Goal: Information Seeking & Learning: Learn about a topic

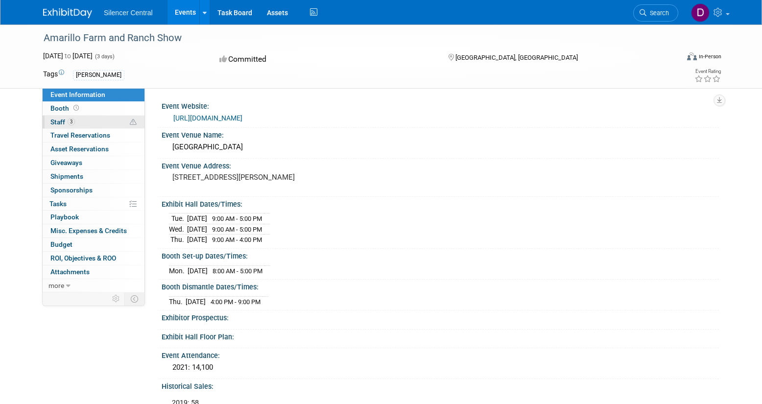
click at [84, 124] on link "3 Staff 3" at bounding box center [94, 122] width 102 height 13
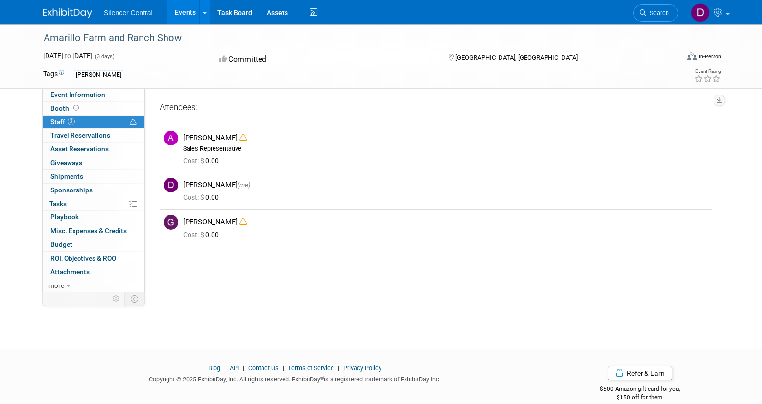
click at [184, 15] on link "Events" at bounding box center [186, 12] width 36 height 25
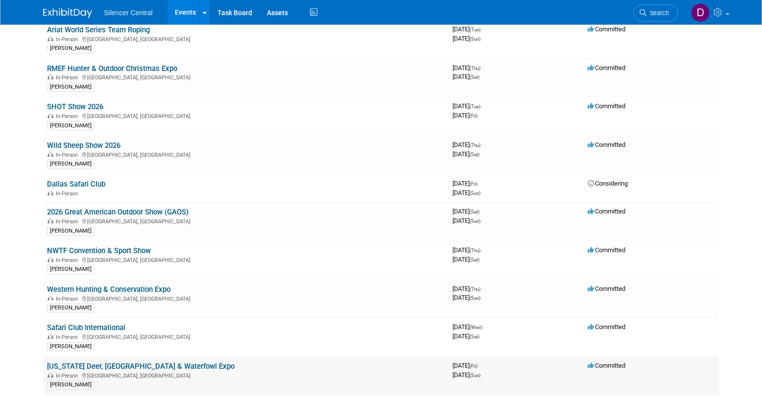
scroll to position [870, 0]
click at [137, 72] on link "RMEF Hunter & Outdoor Christmas Expo" at bounding box center [112, 69] width 130 height 9
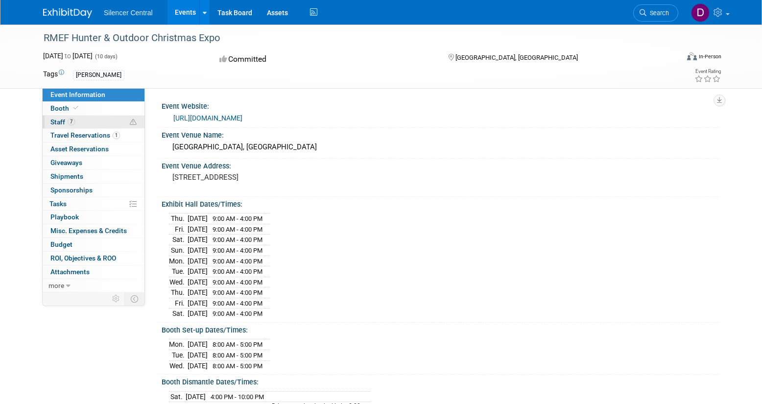
click at [104, 121] on link "7 Staff 7" at bounding box center [94, 122] width 102 height 13
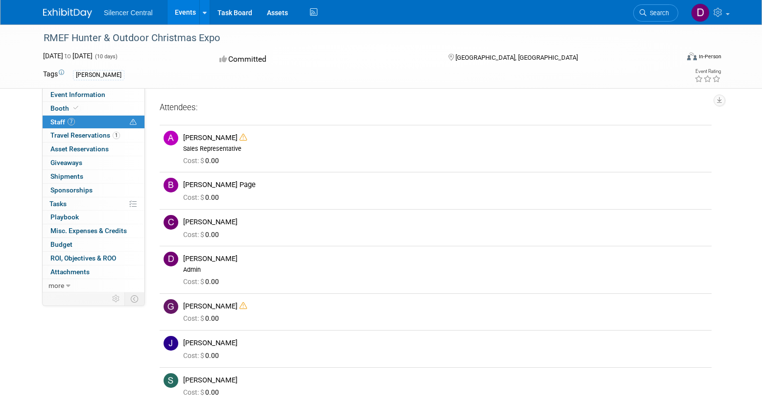
click at [187, 14] on link "Events" at bounding box center [186, 12] width 36 height 25
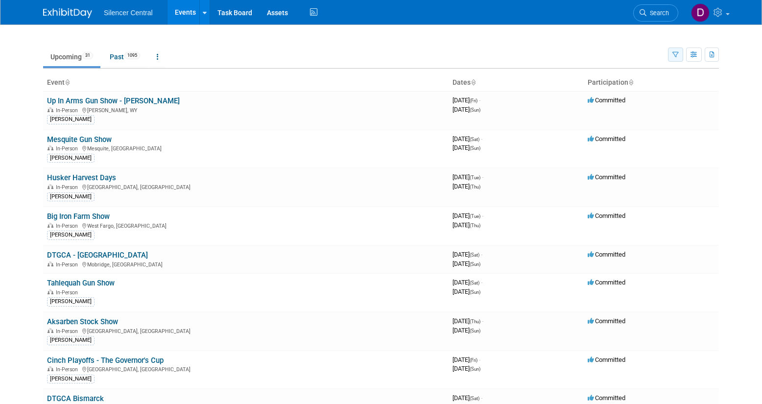
click at [676, 56] on icon "button" at bounding box center [676, 55] width 6 height 6
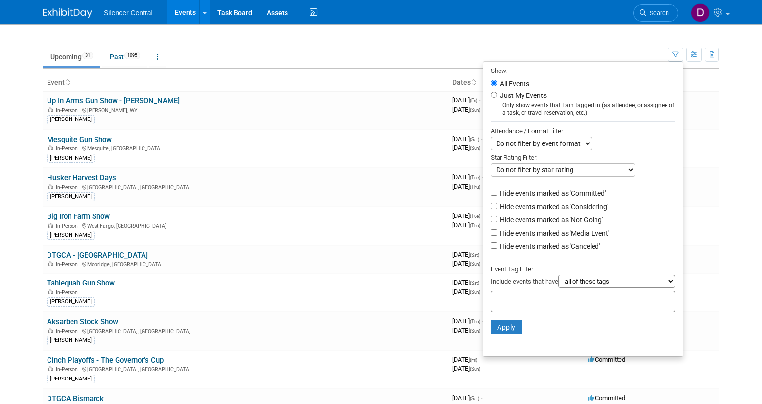
click at [527, 98] on label "Just My Events" at bounding box center [522, 96] width 49 height 10
click at [497, 98] on input "Just My Events" at bounding box center [494, 95] width 6 height 6
radio input "true"
drag, startPoint x: 500, startPoint y: 322, endPoint x: 502, endPoint y: 336, distance: 13.9
click at [502, 331] on button "Apply" at bounding box center [506, 327] width 31 height 15
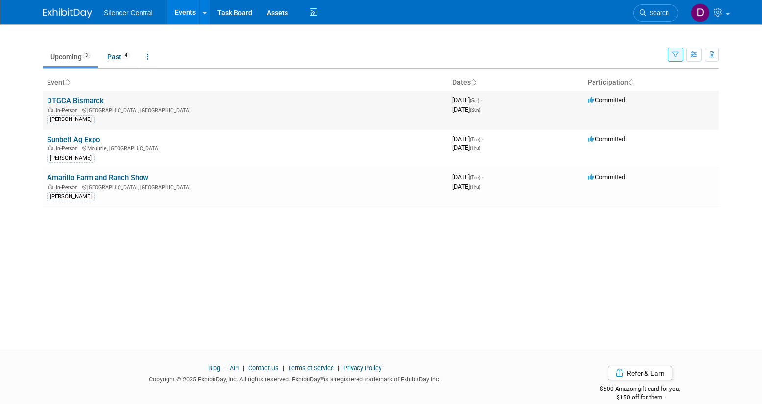
click at [96, 102] on link "DTGCA Bismarck" at bounding box center [75, 101] width 57 height 9
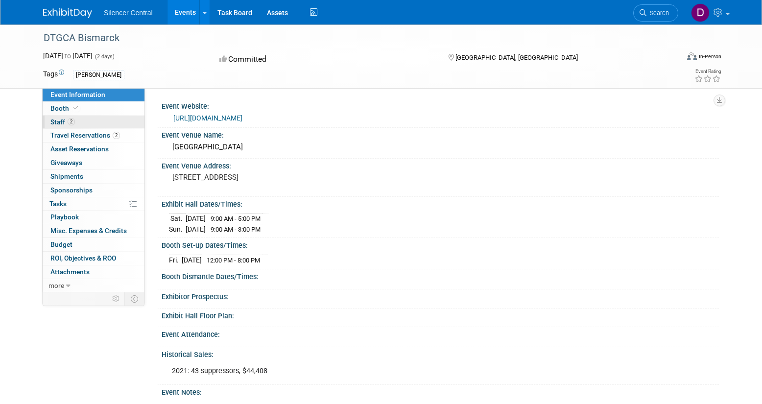
click at [97, 121] on link "2 Staff 2" at bounding box center [94, 122] width 102 height 13
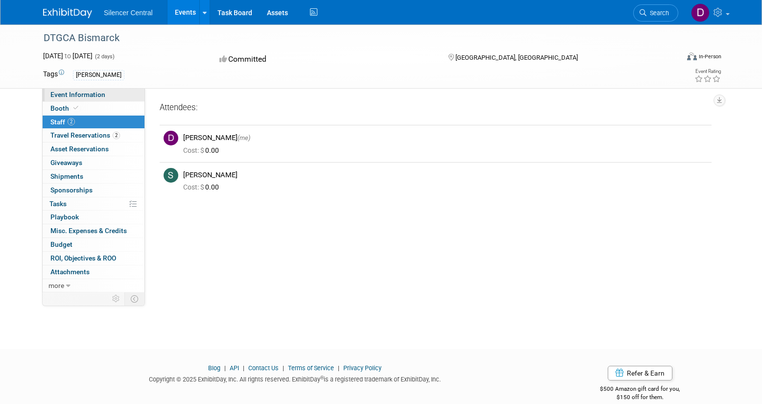
click at [111, 93] on link "Event Information" at bounding box center [94, 94] width 102 height 13
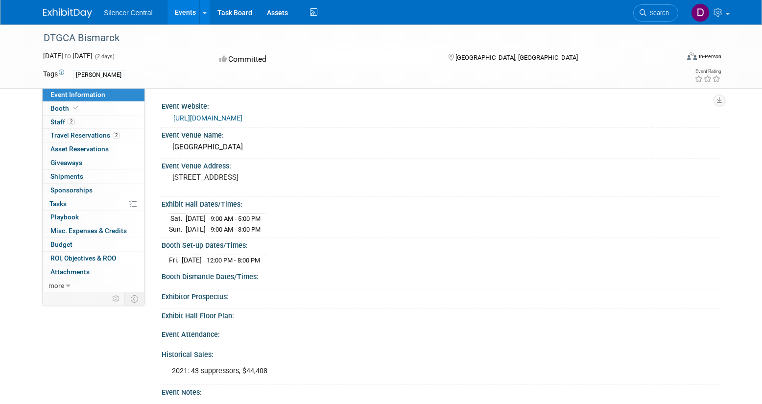
click at [261, 232] on span "9:00 AM - 3:00 PM" at bounding box center [236, 229] width 50 height 7
click at [99, 121] on link "2 Staff 2" at bounding box center [94, 122] width 102 height 13
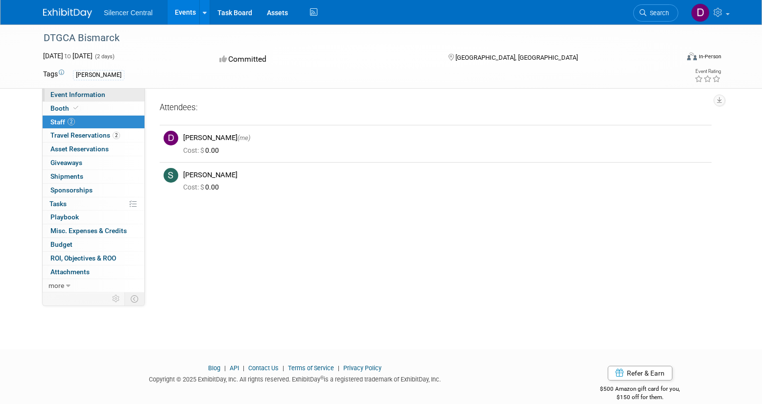
click at [85, 97] on span "Event Information" at bounding box center [77, 95] width 55 height 8
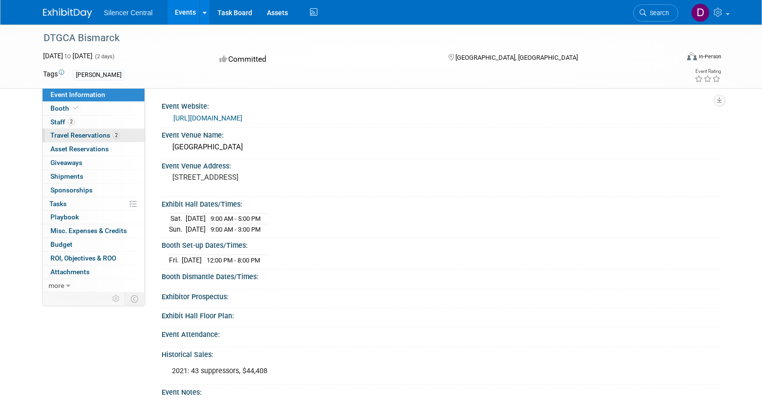
click at [80, 136] on span "Travel Reservations 2" at bounding box center [85, 135] width 70 height 8
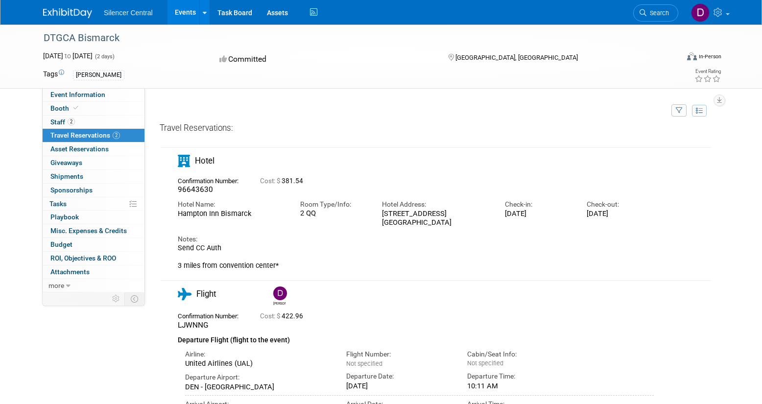
click at [243, 232] on div "Notes: Send CC Auth 3 miles from convention center*" at bounding box center [416, 248] width 476 height 43
click at [123, 92] on link "Event Information" at bounding box center [94, 94] width 102 height 13
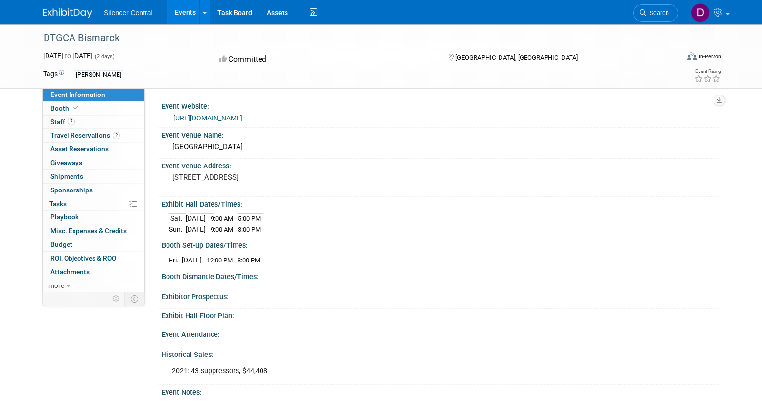
click at [212, 119] on link "[URL][DOMAIN_NAME]" at bounding box center [207, 118] width 69 height 8
